Goal: Task Accomplishment & Management: Complete application form

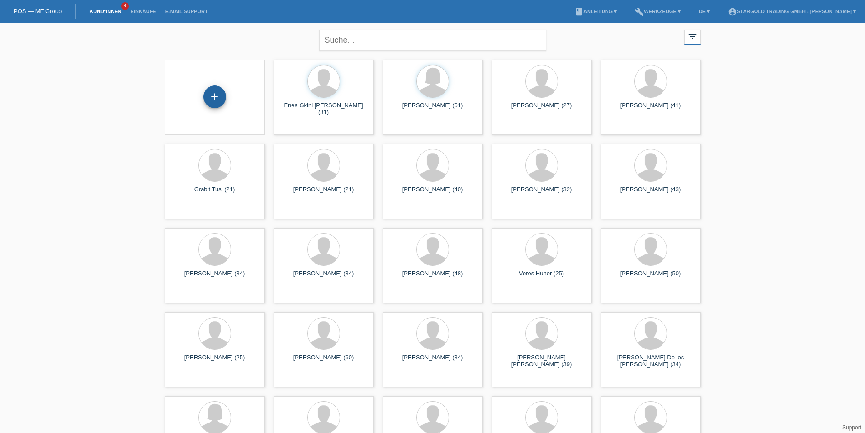
click at [211, 97] on div "+" at bounding box center [214, 96] width 23 height 23
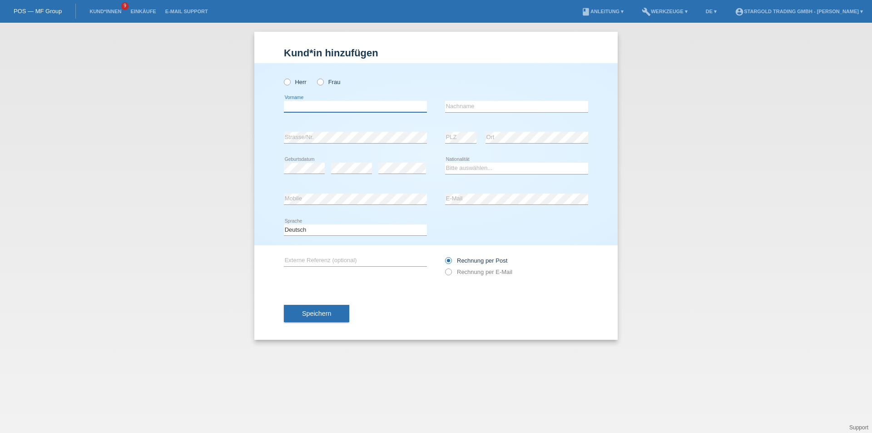
click at [321, 108] on input "text" at bounding box center [355, 106] width 143 height 11
paste input "Nitharsan"
click at [289, 108] on input "Nitharsan" at bounding box center [355, 106] width 143 height 11
type input "Nitharsan"
click at [451, 105] on input "text" at bounding box center [516, 106] width 143 height 11
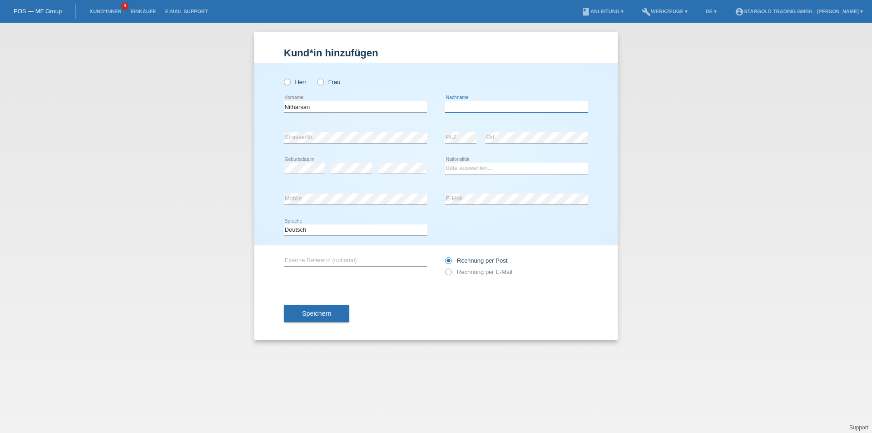
paste input "Chitra"
click at [450, 109] on input "Chitra" at bounding box center [516, 106] width 143 height 11
type input "Chitra"
click at [455, 165] on select "Bitte auswählen... Schweiz Deutschland Liechtenstein Österreich ------------ Af…" at bounding box center [516, 168] width 143 height 11
click at [475, 167] on select "Bitte auswählen... Schweiz Deutschland Liechtenstein Österreich ------------ Af…" at bounding box center [516, 168] width 143 height 11
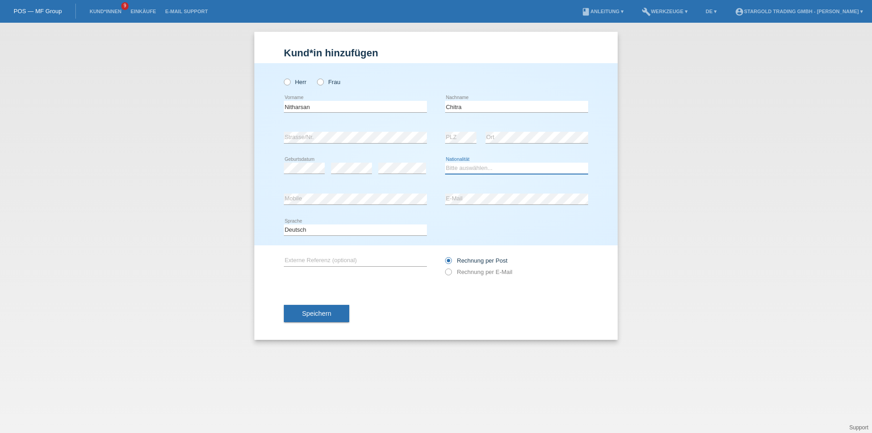
select select "CH"
click at [445, 163] on select "Bitte auswählen... Schweiz Deutschland Liechtenstein Österreich ------------ Af…" at bounding box center [516, 168] width 143 height 11
click at [373, 192] on div "error Mobile" at bounding box center [355, 199] width 143 height 31
click at [455, 208] on div "error E-Mail" at bounding box center [516, 199] width 143 height 31
click at [385, 254] on div "error Externe Referenz (optional)" at bounding box center [355, 260] width 143 height 31
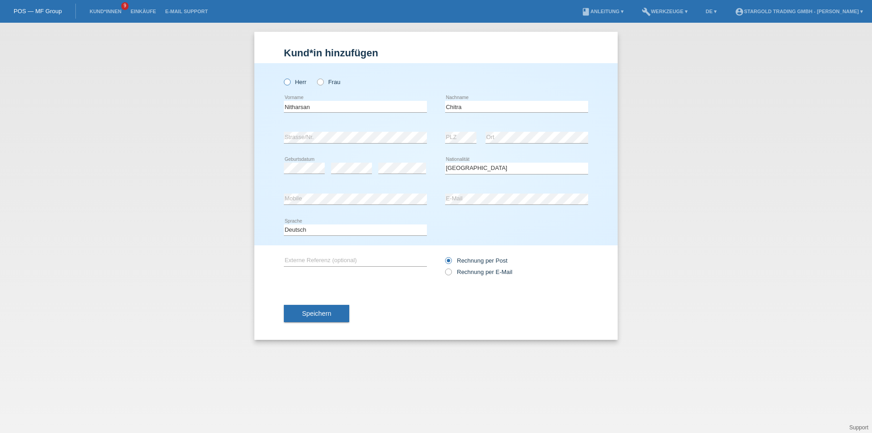
click at [282, 77] on icon at bounding box center [282, 77] width 0 height 0
click at [287, 81] on input "Herr" at bounding box center [287, 82] width 6 height 6
radio input "true"
click at [444, 267] on icon at bounding box center [444, 267] width 0 height 0
click at [451, 272] on input "Rechnung per E-Mail" at bounding box center [448, 273] width 6 height 11
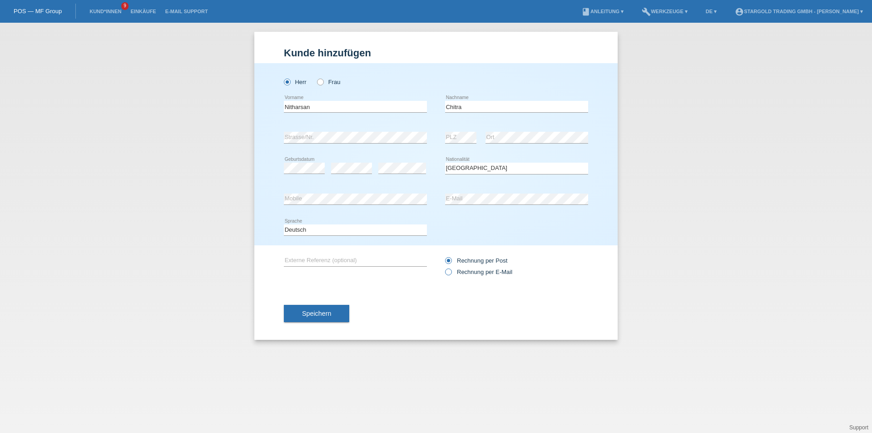
radio input "true"
click at [332, 310] on button "Speichern" at bounding box center [316, 313] width 65 height 17
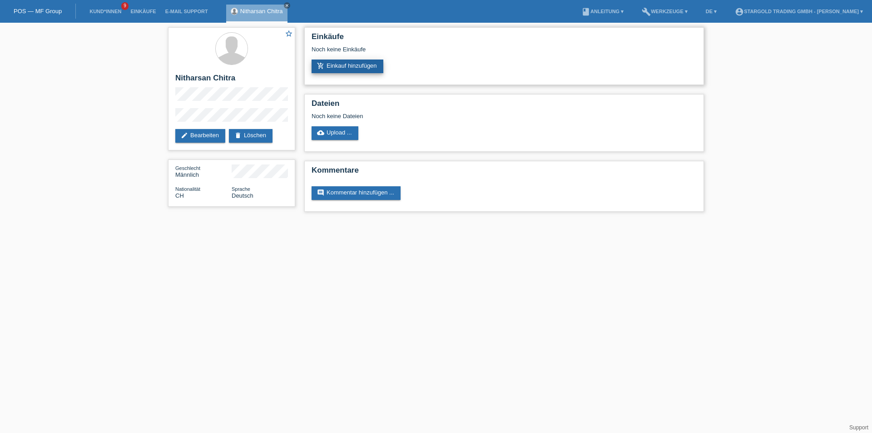
click at [345, 65] on link "add_shopping_cart Einkauf hinzufügen" at bounding box center [348, 66] width 72 height 14
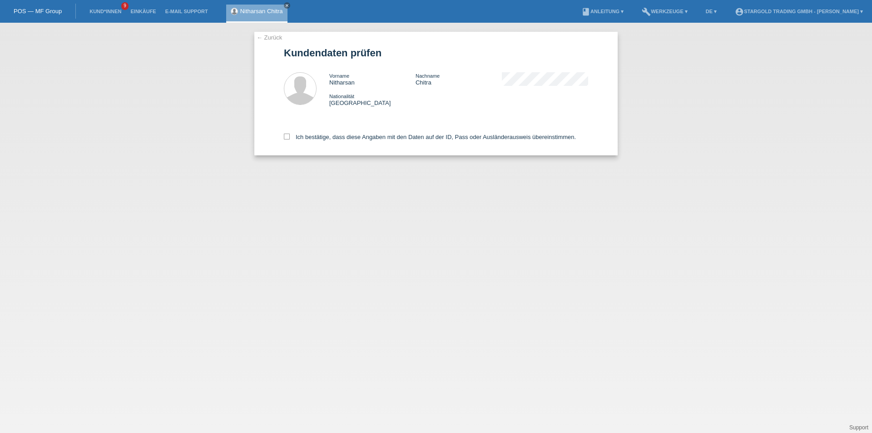
click at [283, 136] on div "← Zurück Kundendaten prüfen Vorname [GEOGRAPHIC_DATA] Nachname Chitra Nationali…" at bounding box center [435, 94] width 363 height 124
click at [287, 136] on icon at bounding box center [287, 137] width 6 height 6
click at [287, 136] on input "Ich bestätige, dass diese Angaben mit den Daten auf der ID, Pass oder Ausländer…" at bounding box center [287, 137] width 6 height 6
checkbox input "true"
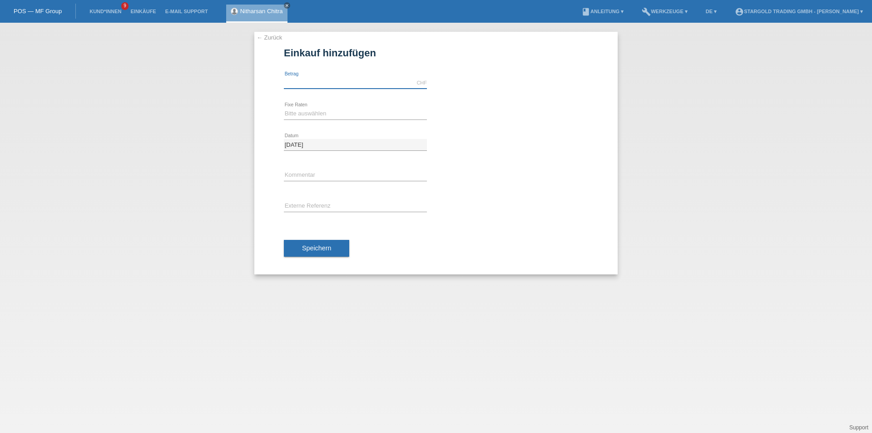
click at [309, 85] on input "text" at bounding box center [355, 82] width 143 height 11
type input "11690.00"
click at [373, 112] on select "Bitte auswählen 6 Raten 12 Raten 18 Raten 24 Raten 36 Raten 48 Raten" at bounding box center [355, 113] width 143 height 11
click at [408, 116] on select "Bitte auswählen 6 Raten 12 Raten 18 Raten 24 Raten 36 Raten 48 Raten" at bounding box center [355, 113] width 143 height 11
select select "497"
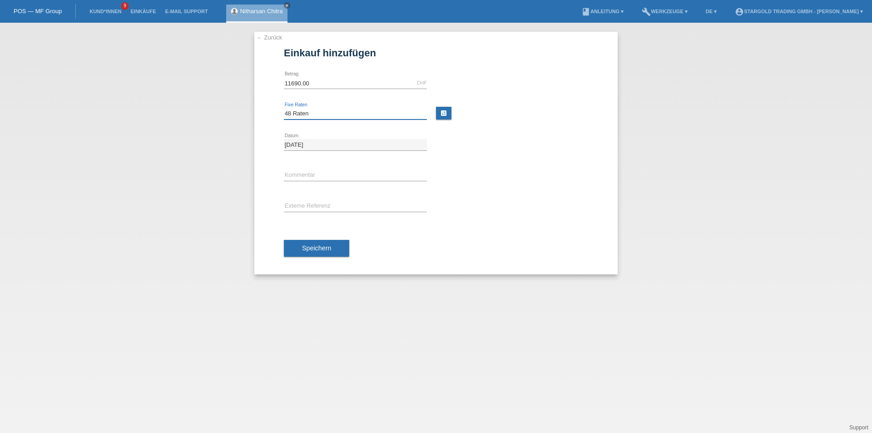
click at [284, 108] on select "Bitte auswählen 6 Raten 12 Raten 18 Raten 24 Raten 36 Raten 48 Raten" at bounding box center [355, 113] width 143 height 11
click at [335, 246] on button "Speichern" at bounding box center [316, 248] width 65 height 17
